Goal: Task Accomplishment & Management: Manage account settings

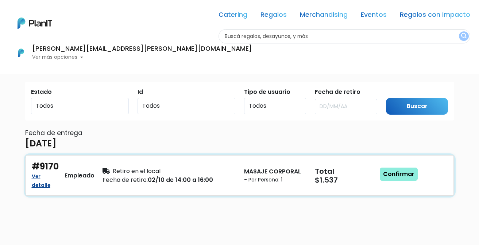
click at [43, 184] on link "Ver detalle" at bounding box center [41, 179] width 19 height 17
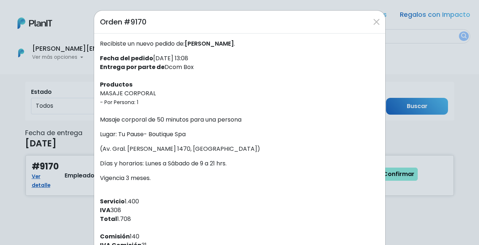
scroll to position [4, 0]
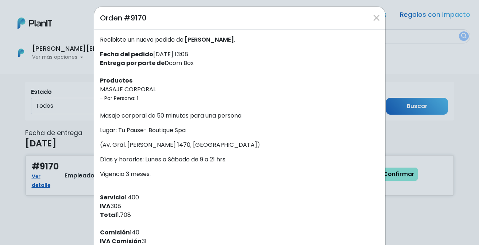
click at [399, 73] on div "Orden #9170 Recibiste un nuevo pedido de: [PERSON_NAME] . Fecha del pedido [DAT…" at bounding box center [239, 122] width 479 height 245
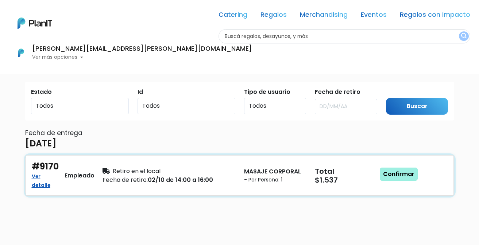
click at [404, 173] on link "Confirmar" at bounding box center [398, 173] width 38 height 13
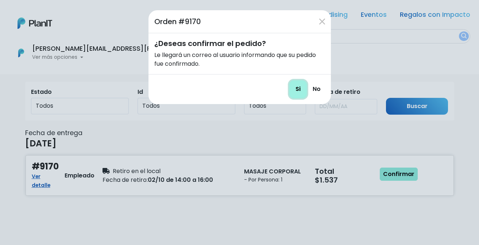
click at [297, 89] on input "Si" at bounding box center [297, 89] width 17 height 18
